Goal: Transaction & Acquisition: Purchase product/service

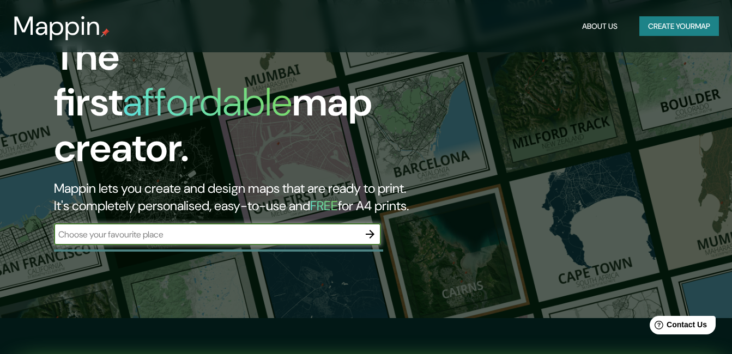
scroll to position [9, 0]
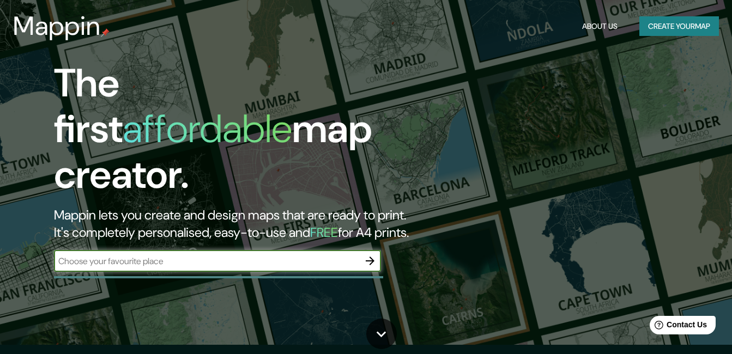
click at [676, 31] on button "Create your map" at bounding box center [680, 26] width 80 height 20
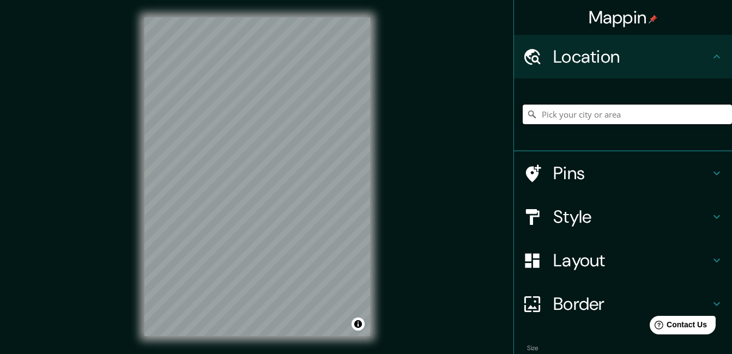
click at [598, 119] on input "Pick your city or area" at bounding box center [627, 115] width 209 height 20
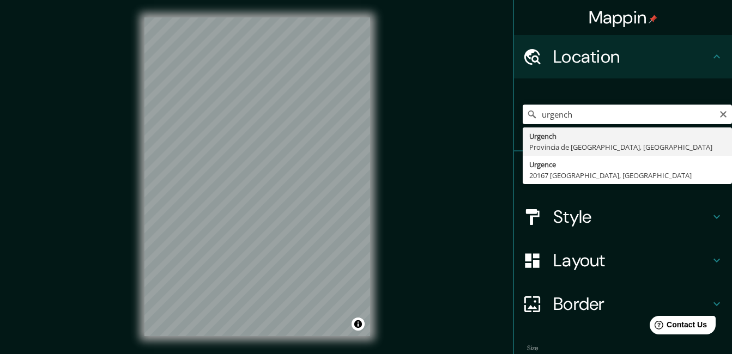
type input "Urgench, [GEOGRAPHIC_DATA], [GEOGRAPHIC_DATA]"
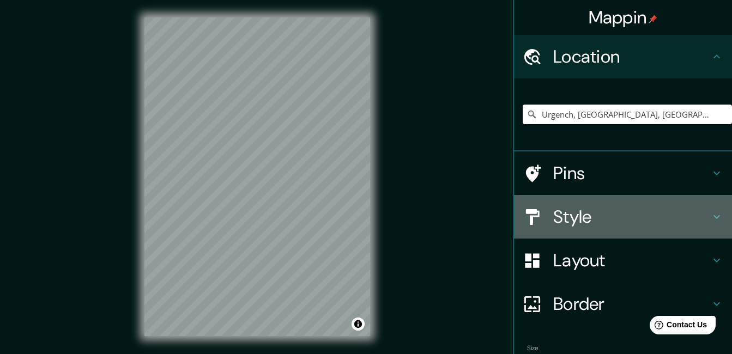
click at [571, 221] on h4 "Style" at bounding box center [631, 217] width 157 height 22
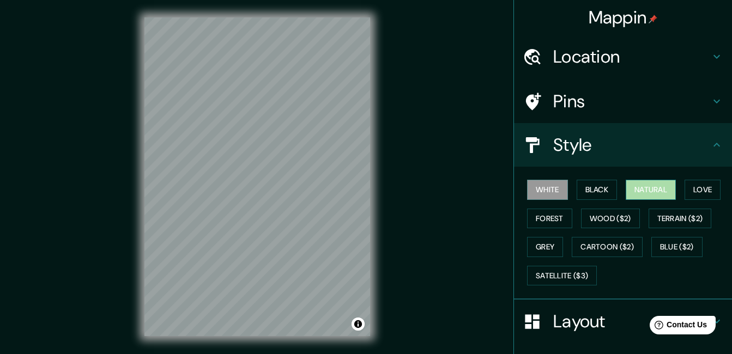
click at [651, 186] on button "Natural" at bounding box center [651, 190] width 50 height 20
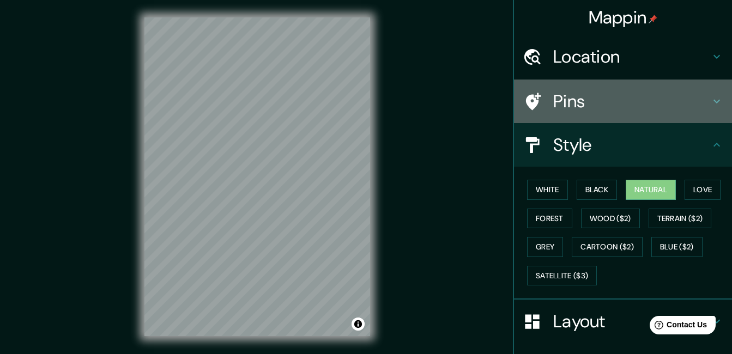
click at [717, 101] on div "Pins" at bounding box center [623, 102] width 218 height 44
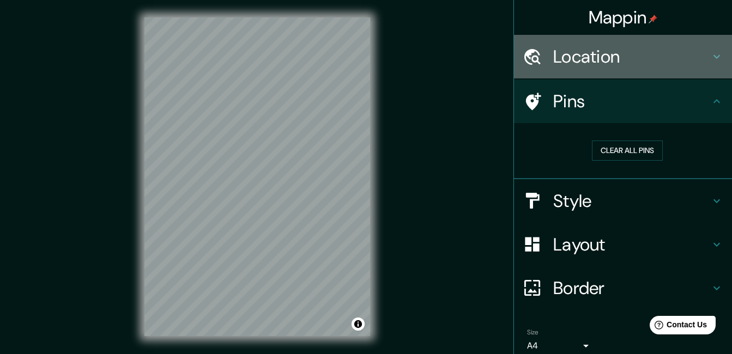
click at [634, 58] on h4 "Location" at bounding box center [631, 57] width 157 height 22
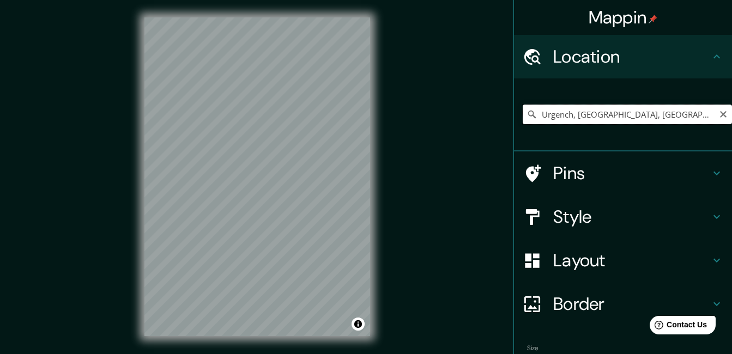
click at [589, 109] on input "Urgench, [GEOGRAPHIC_DATA], [GEOGRAPHIC_DATA]" at bounding box center [627, 115] width 209 height 20
click at [719, 117] on icon "Clear" at bounding box center [723, 114] width 9 height 9
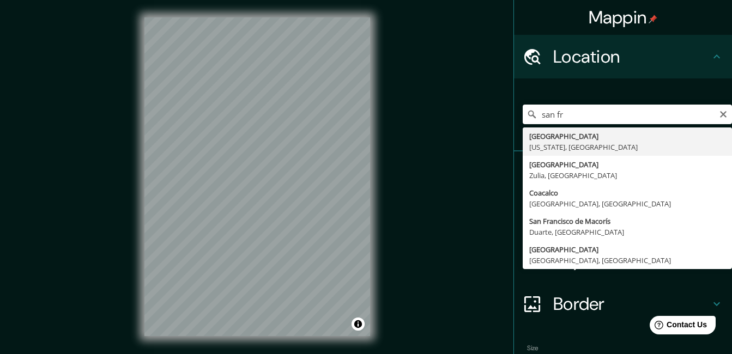
type input "[GEOGRAPHIC_DATA], [US_STATE], [GEOGRAPHIC_DATA]"
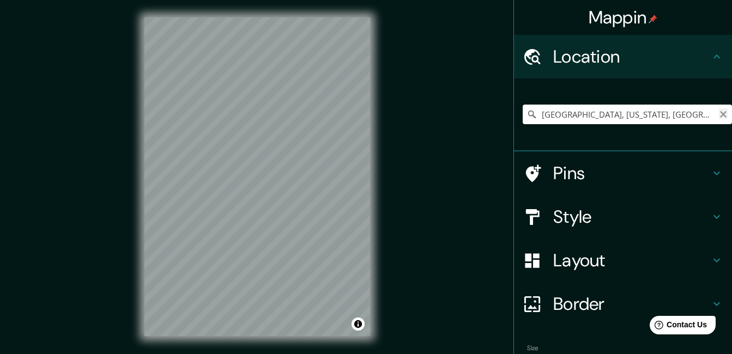
click at [720, 117] on icon "Clear" at bounding box center [723, 114] width 7 height 7
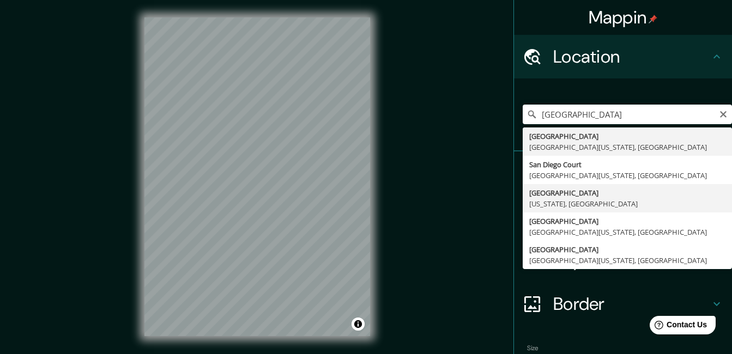
type input "[GEOGRAPHIC_DATA], [US_STATE], [GEOGRAPHIC_DATA]"
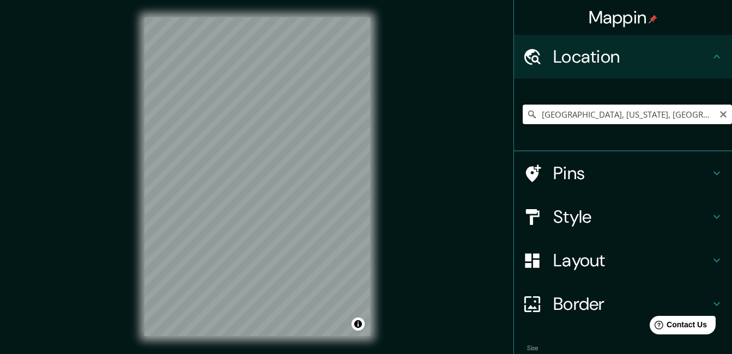
click at [718, 119] on input "[GEOGRAPHIC_DATA], [US_STATE], [GEOGRAPHIC_DATA]" at bounding box center [627, 115] width 209 height 20
click at [720, 116] on icon "Clear" at bounding box center [723, 114] width 7 height 7
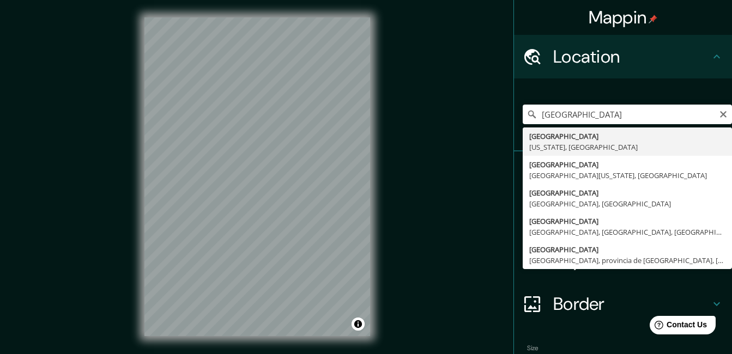
type input "[GEOGRAPHIC_DATA], [US_STATE], [GEOGRAPHIC_DATA]"
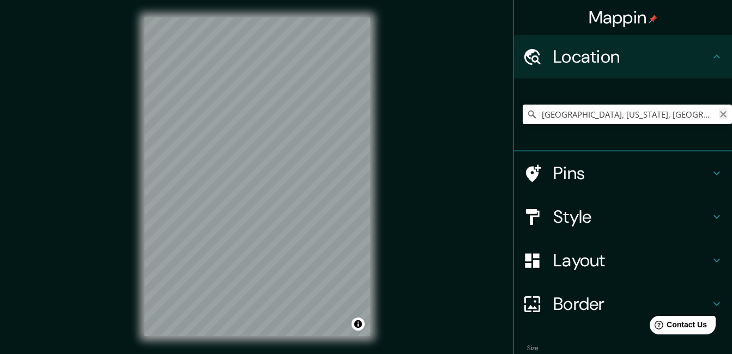
click at [720, 114] on icon "Clear" at bounding box center [723, 114] width 7 height 7
click at [689, 115] on input "Pick your city or area" at bounding box center [627, 115] width 209 height 20
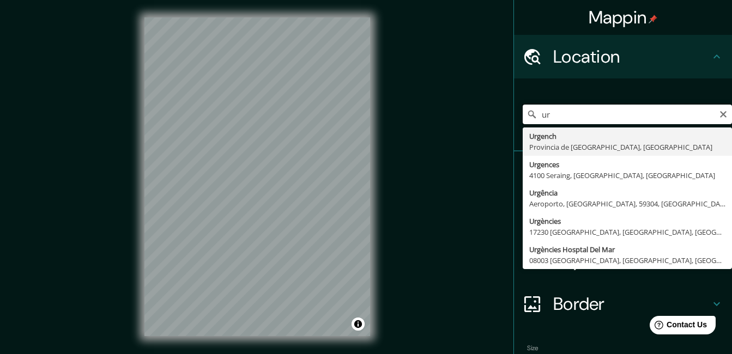
type input "u"
type input "Jiva, [GEOGRAPHIC_DATA], [GEOGRAPHIC_DATA]"
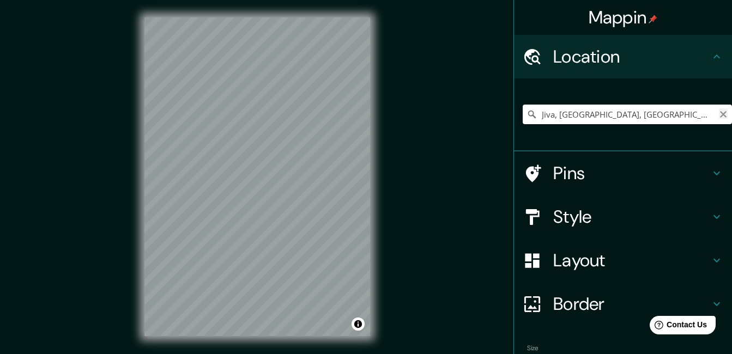
click at [719, 111] on icon "Clear" at bounding box center [723, 114] width 9 height 9
